Goal: Transaction & Acquisition: Purchase product/service

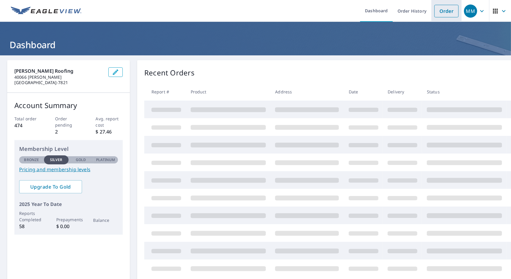
click at [446, 13] on link "Order" at bounding box center [446, 11] width 24 height 13
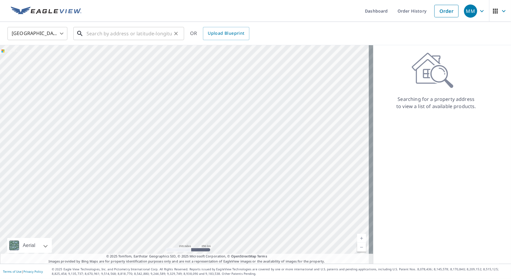
click at [121, 33] on input "text" at bounding box center [129, 33] width 85 height 17
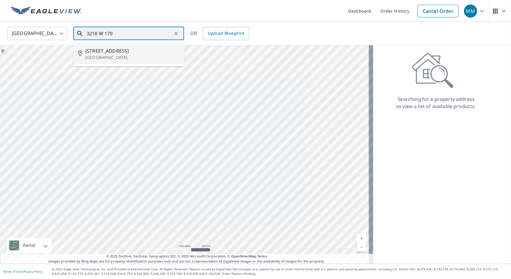
click at [105, 51] on span "[STREET_ADDRESS]" at bounding box center [132, 50] width 94 height 7
type input "[STREET_ADDRESS]"
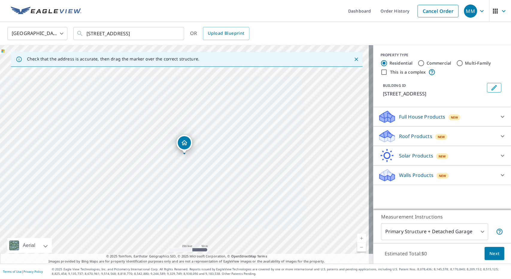
click at [360, 237] on link "Current Level 17, Zoom In" at bounding box center [361, 238] width 9 height 9
click at [360, 237] on link "Current Level 18, Zoom In" at bounding box center [361, 238] width 9 height 9
click at [360, 237] on link "Current Level 19, Zoom In" at bounding box center [361, 238] width 9 height 9
click at [385, 137] on icon at bounding box center [386, 138] width 3 height 5
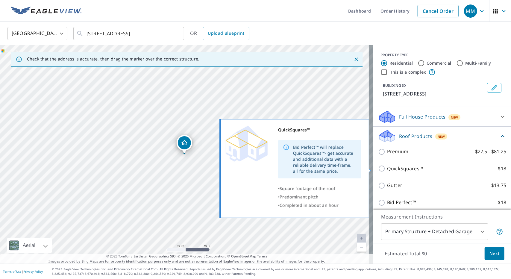
click at [380, 169] on input "QuickSquares™ $18" at bounding box center [382, 168] width 9 height 7
checkbox input "true"
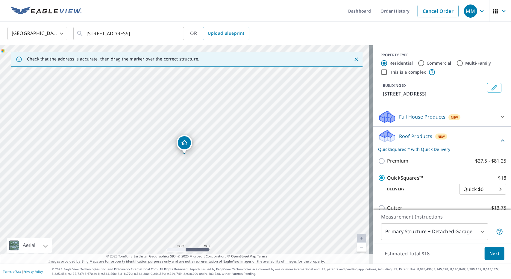
click at [495, 254] on span "Next" at bounding box center [495, 253] width 10 height 7
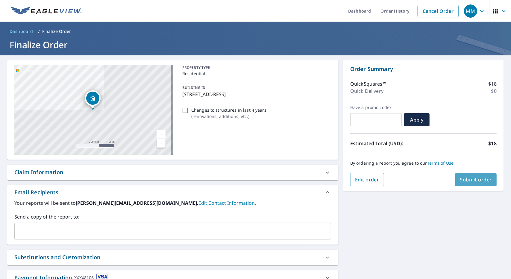
click at [474, 179] on span "Submit order" at bounding box center [476, 179] width 32 height 7
